Goal: Task Accomplishment & Management: Manage account settings

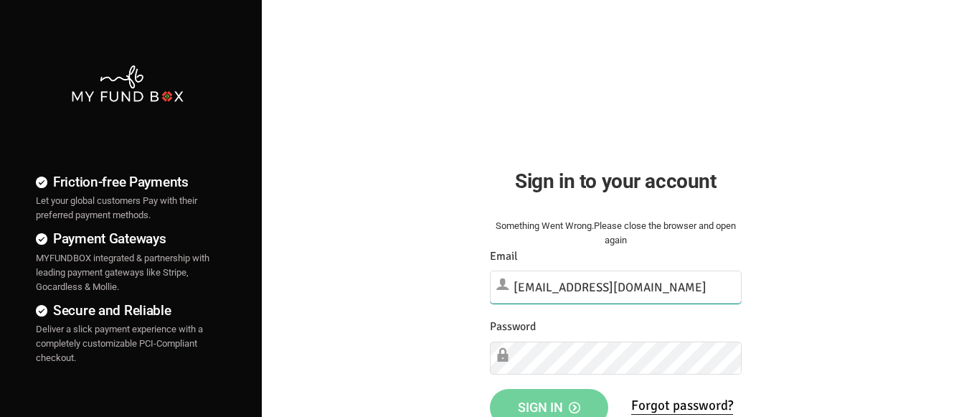
type input "[EMAIL_ADDRESS][DOMAIN_NAME]"
click at [549, 401] on span "Sign in" at bounding box center [549, 406] width 62 height 15
